Goal: Task Accomplishment & Management: Manage account settings

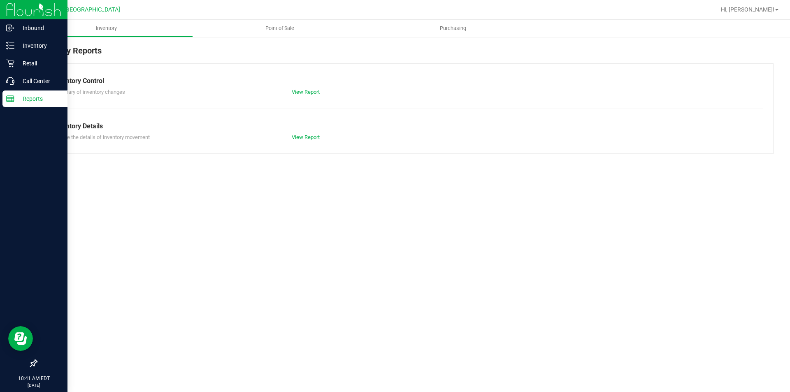
click at [16, 103] on p "Reports" at bounding box center [38, 99] width 49 height 10
click at [26, 100] on p "Reports" at bounding box center [38, 99] width 49 height 10
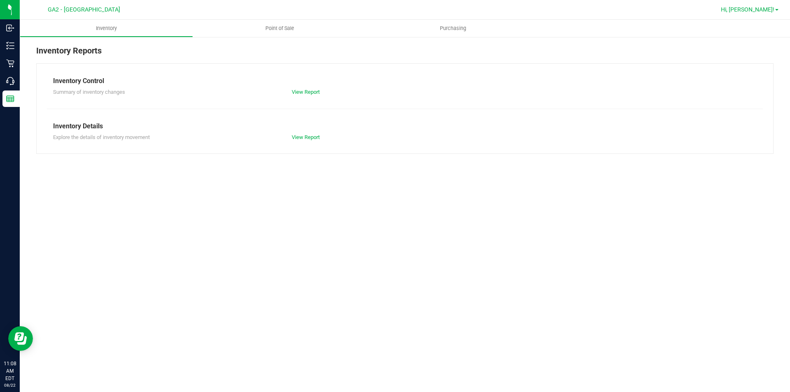
click at [762, 7] on span "Hi, [PERSON_NAME]!" at bounding box center [747, 9] width 53 height 7
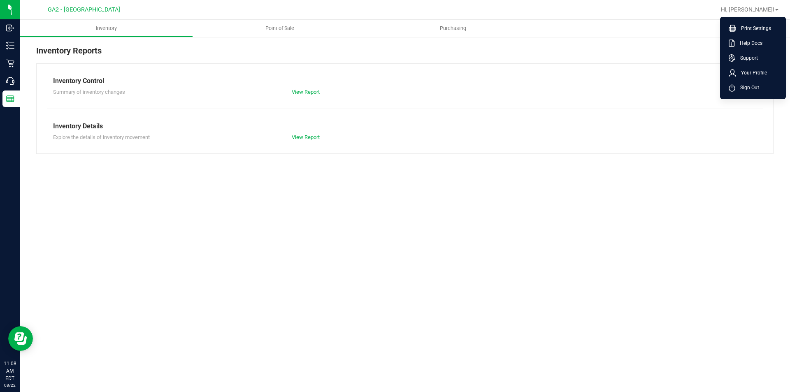
click at [736, 91] on span "Sign Out" at bounding box center [747, 88] width 24 height 8
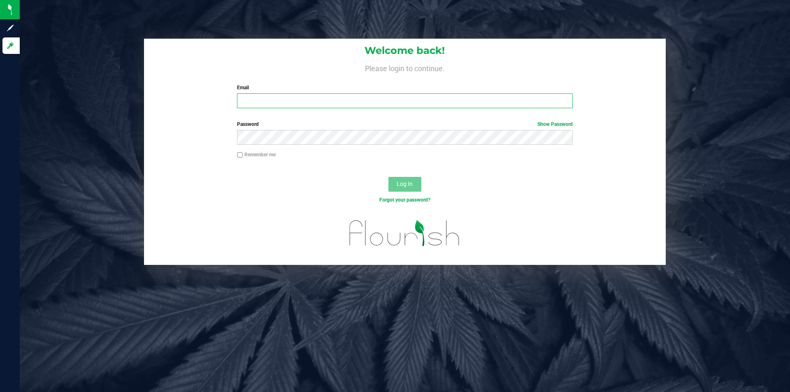
click at [257, 107] on input "Email" at bounding box center [404, 100] width 335 height 15
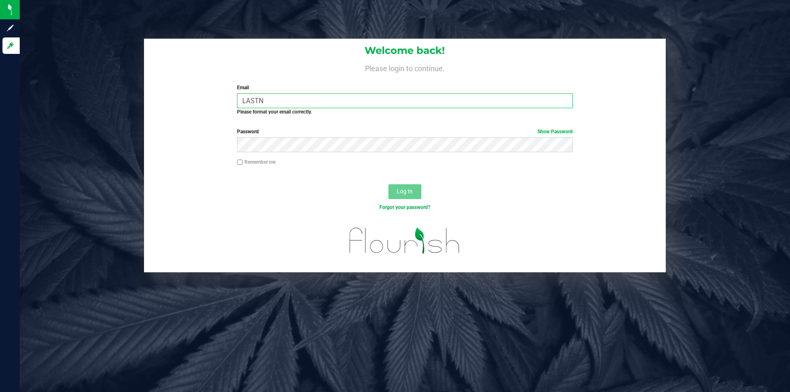
type input "[EMAIL_ADDRESS][DOMAIN_NAME]"
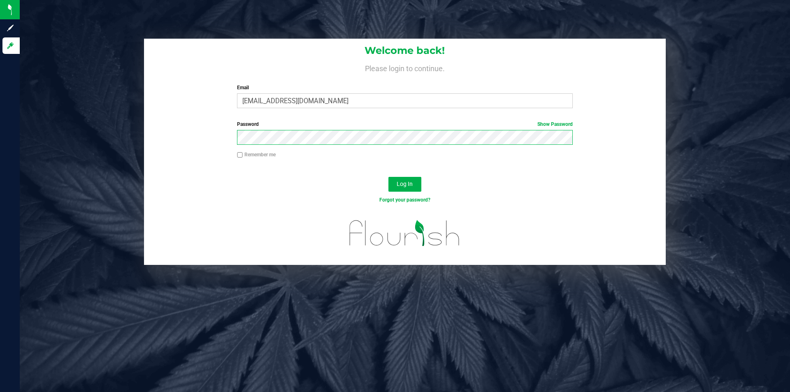
click at [388, 177] on button "Log In" at bounding box center [404, 184] width 33 height 15
